Goal: Task Accomplishment & Management: Manage account settings

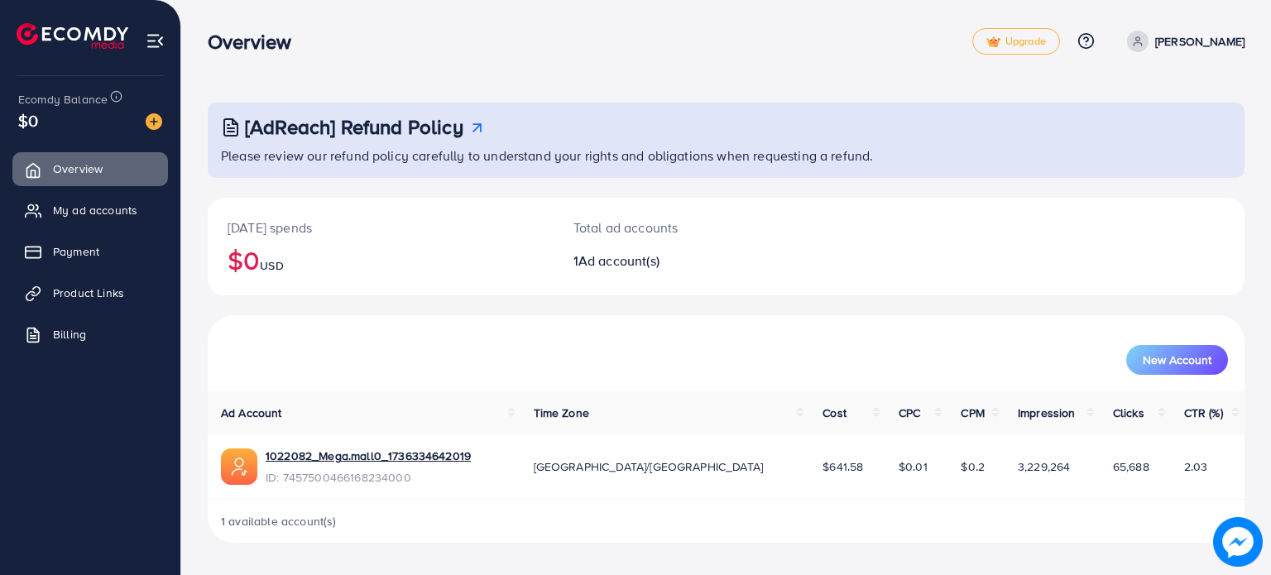
click at [129, 217] on span "My ad accounts" at bounding box center [95, 210] width 84 height 17
drag, startPoint x: 124, startPoint y: 242, endPoint x: 121, endPoint y: 409, distance: 168.0
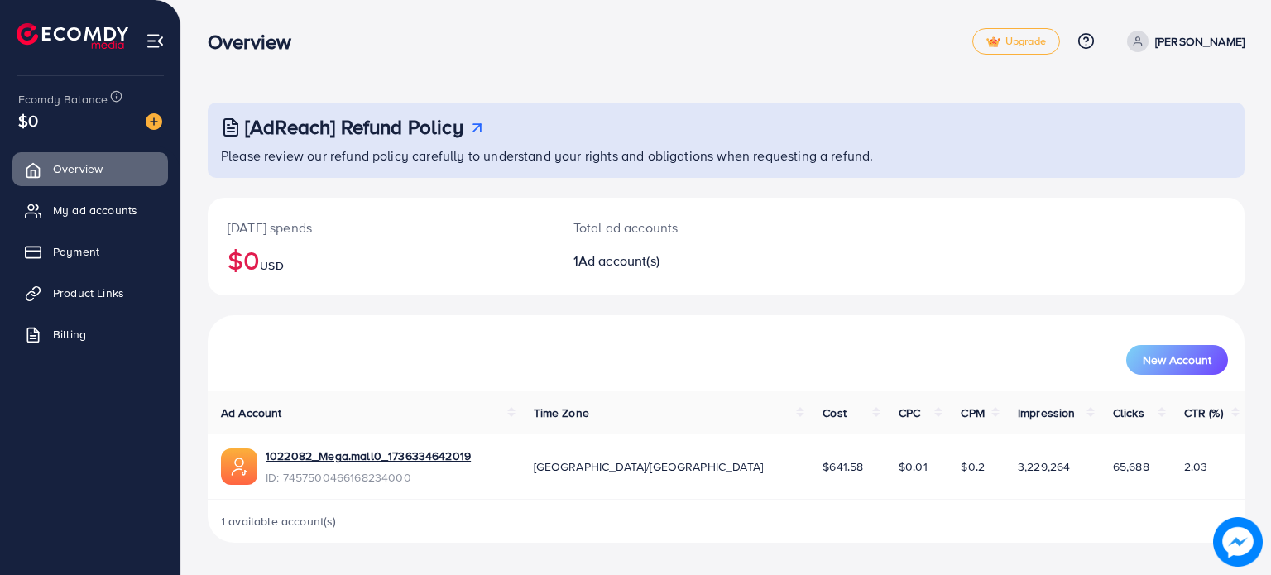
drag, startPoint x: 121, startPoint y: 409, endPoint x: 30, endPoint y: 423, distance: 92.0
click at [30, 423] on ul "Overview My ad accounts Payment Product Links Billing" at bounding box center [90, 318] width 180 height 344
click at [93, 217] on span "My ad accounts" at bounding box center [99, 210] width 84 height 17
